Goal: Transaction & Acquisition: Purchase product/service

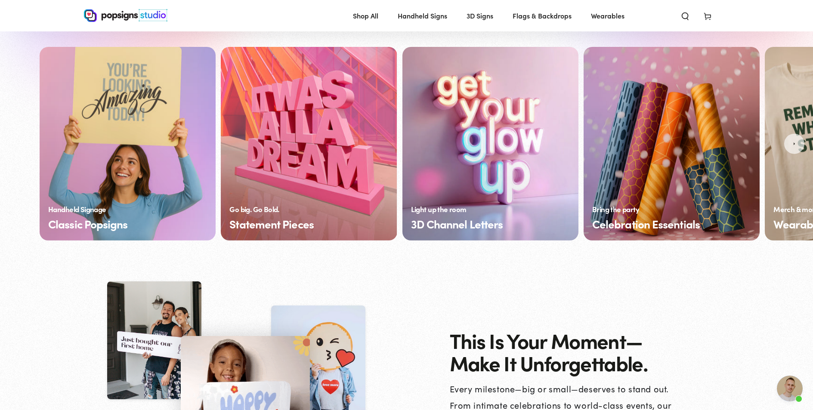
scroll to position [642, 0]
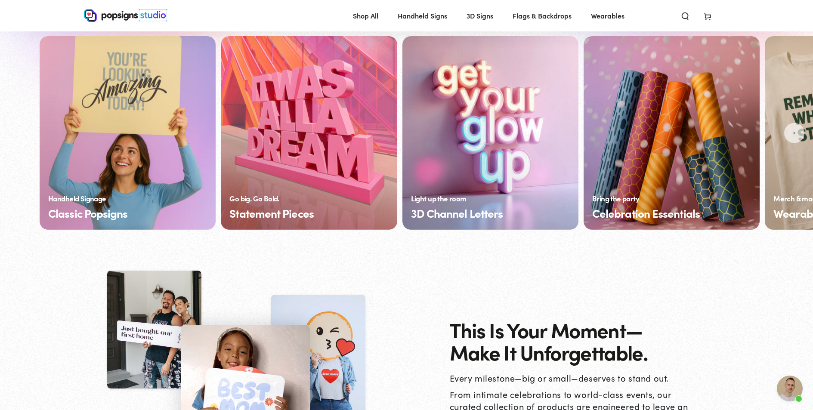
click at [121, 118] on link "Classic Popsigns" at bounding box center [128, 133] width 176 height 194
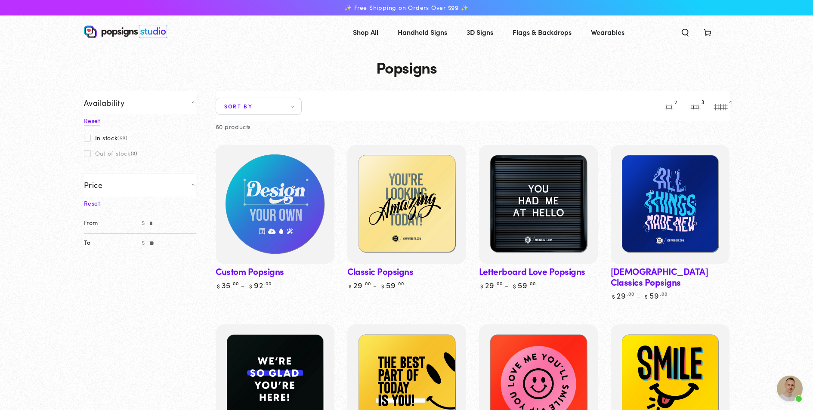
click at [266, 217] on img at bounding box center [274, 204] width 122 height 122
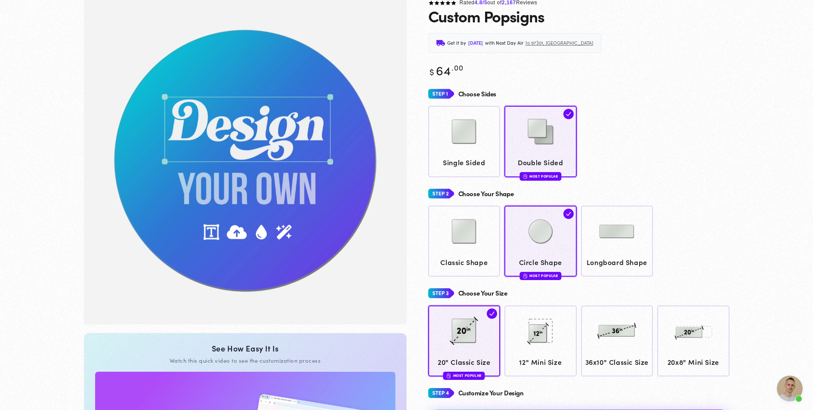
scroll to position [34, 0]
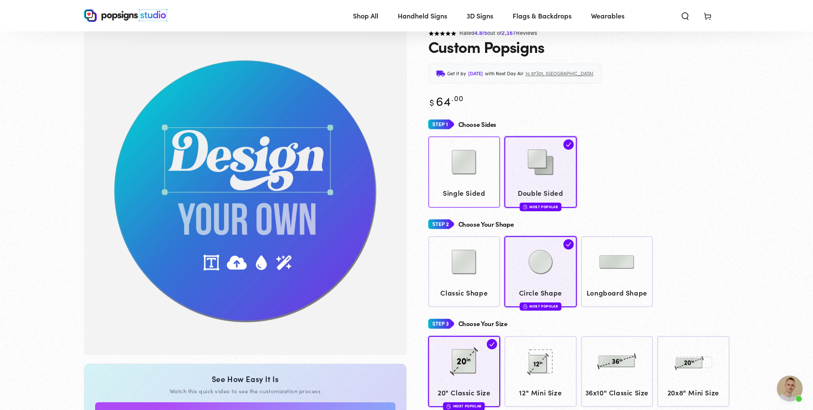
click at [456, 164] on img at bounding box center [463, 162] width 43 height 43
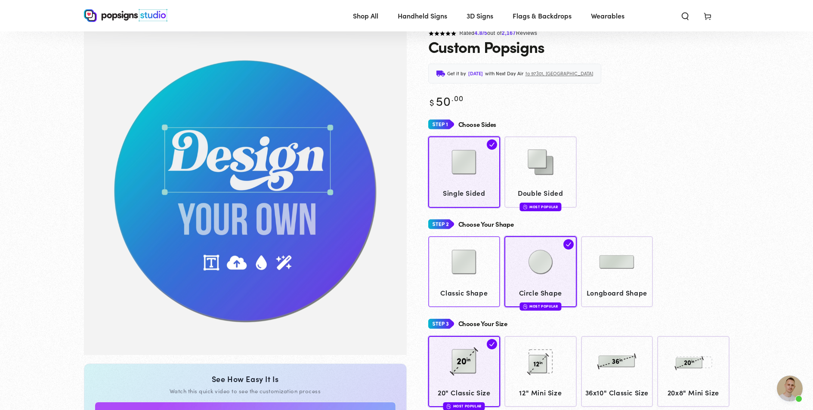
click at [465, 269] on img at bounding box center [463, 262] width 43 height 43
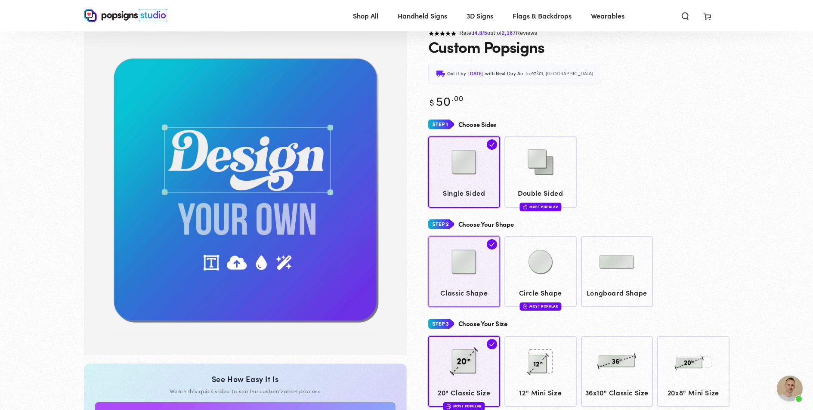
scroll to position [62, 0]
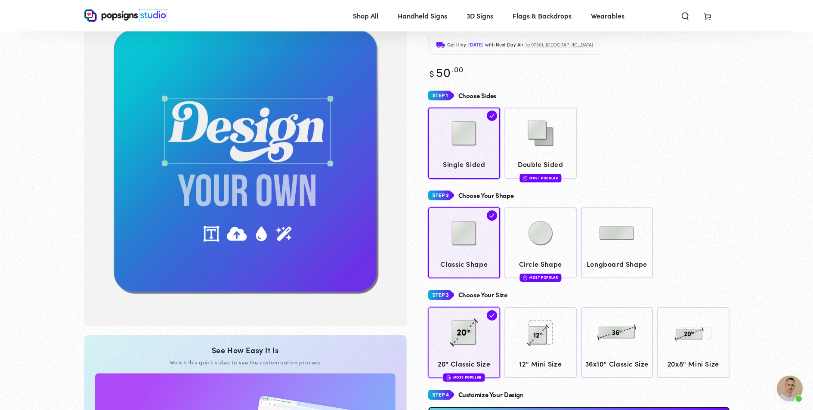
click at [463, 333] on img at bounding box center [463, 332] width 43 height 43
click at [531, 333] on img at bounding box center [540, 332] width 43 height 43
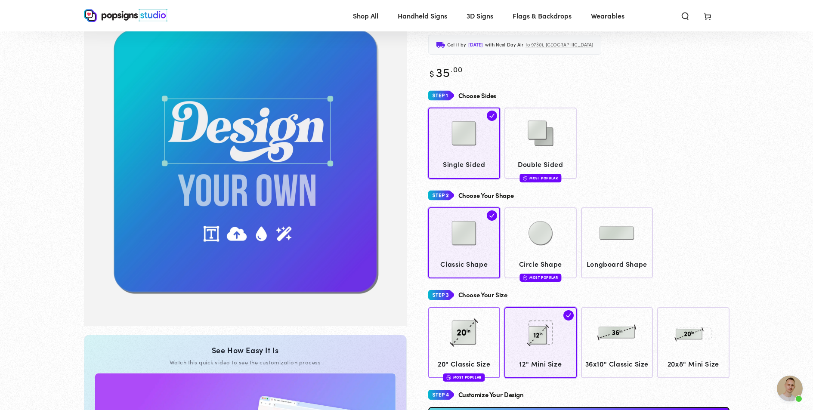
click at [484, 337] on img at bounding box center [463, 332] width 43 height 43
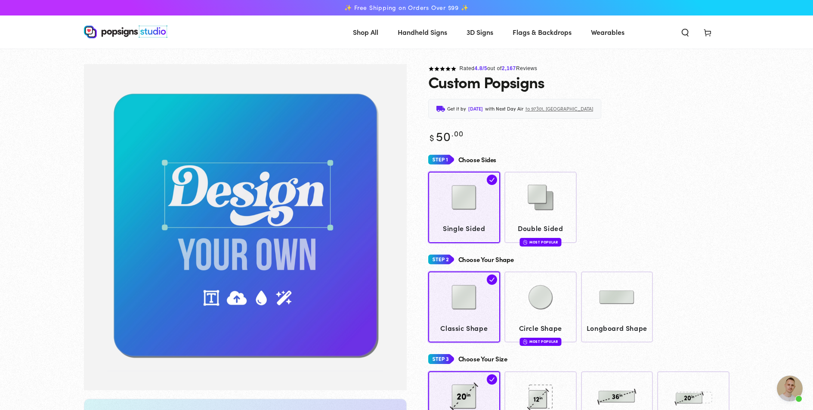
click at [688, 193] on div "Close dialog Get 10% OFF Your First Order Email Address Claim My Offer → No tha…" at bounding box center [406, 205] width 813 height 410
